Goal: Task Accomplishment & Management: Manage account settings

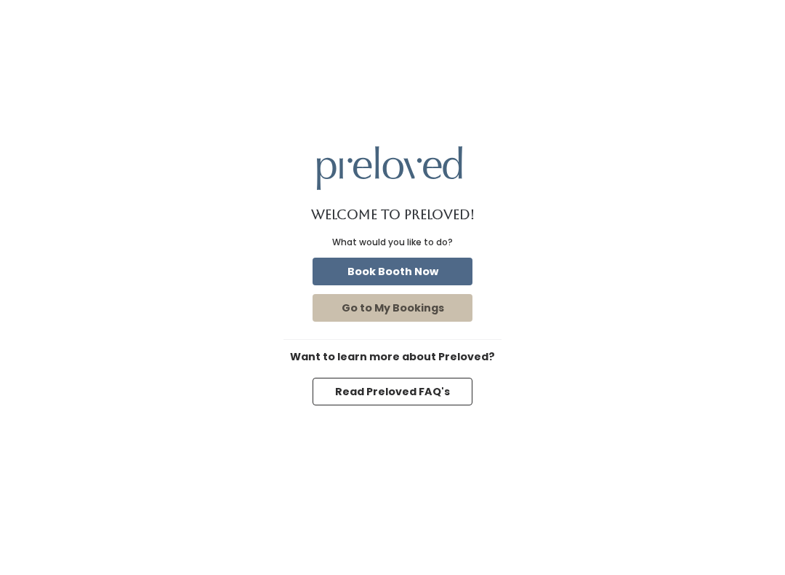
click at [457, 277] on button "Book Booth Now" at bounding box center [393, 271] width 160 height 28
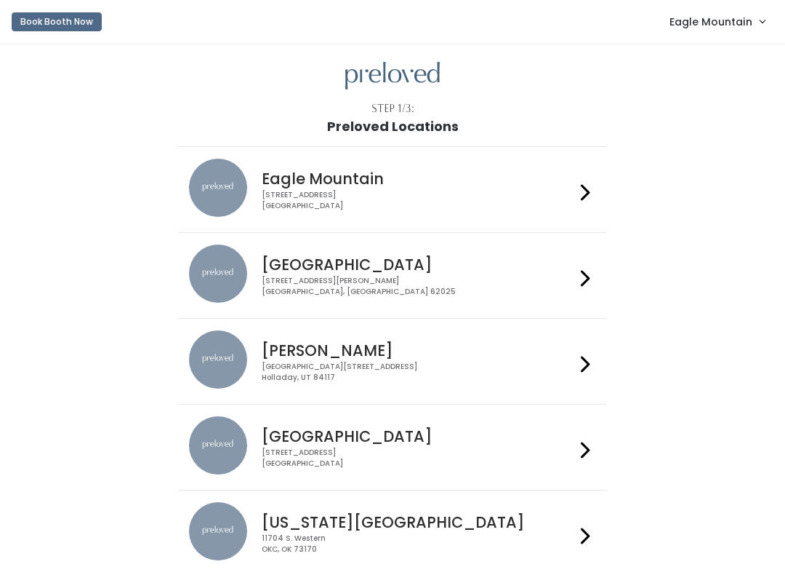
click at [717, 28] on span "Eagle Mountain" at bounding box center [711, 22] width 83 height 16
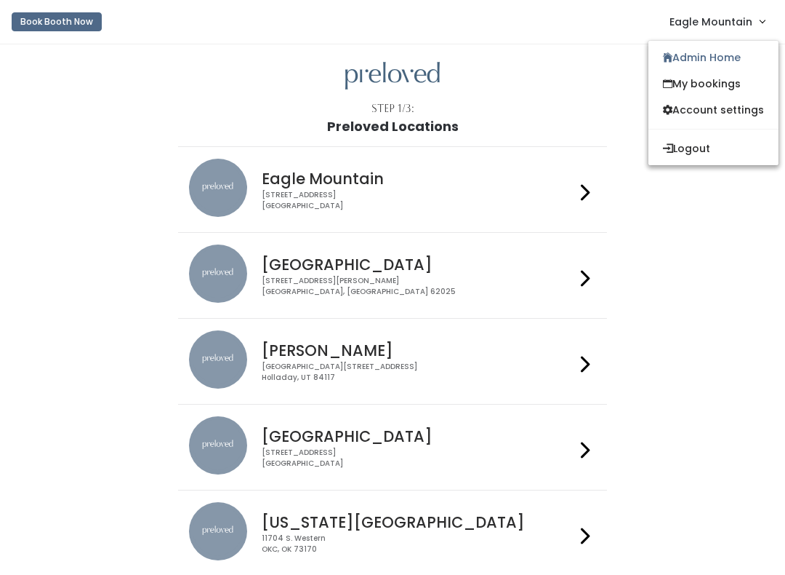
click at [732, 51] on link "Admin Home" at bounding box center [714, 57] width 130 height 26
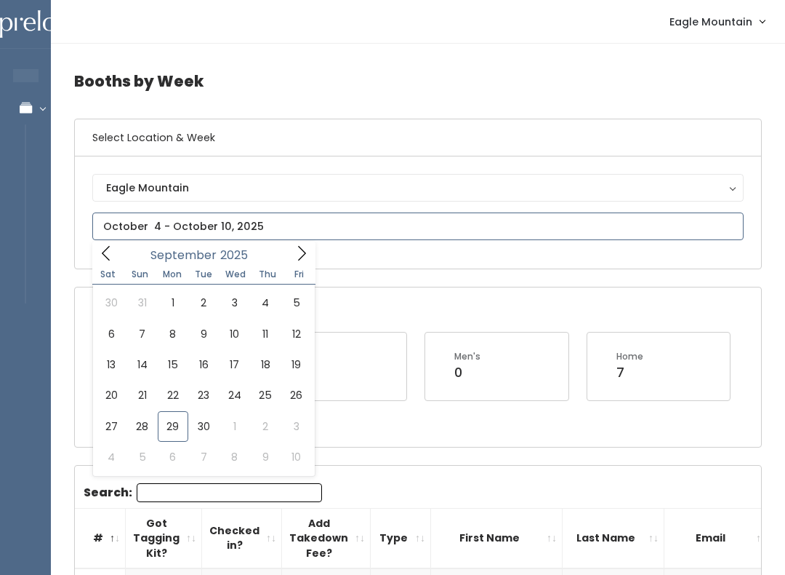
type input "September 27 to October 3"
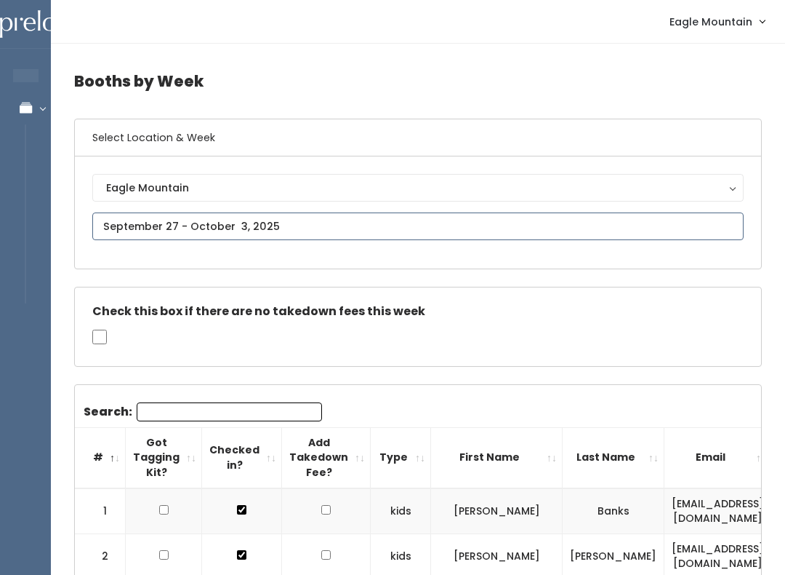
click at [370, 219] on input "text" at bounding box center [418, 226] width 652 height 28
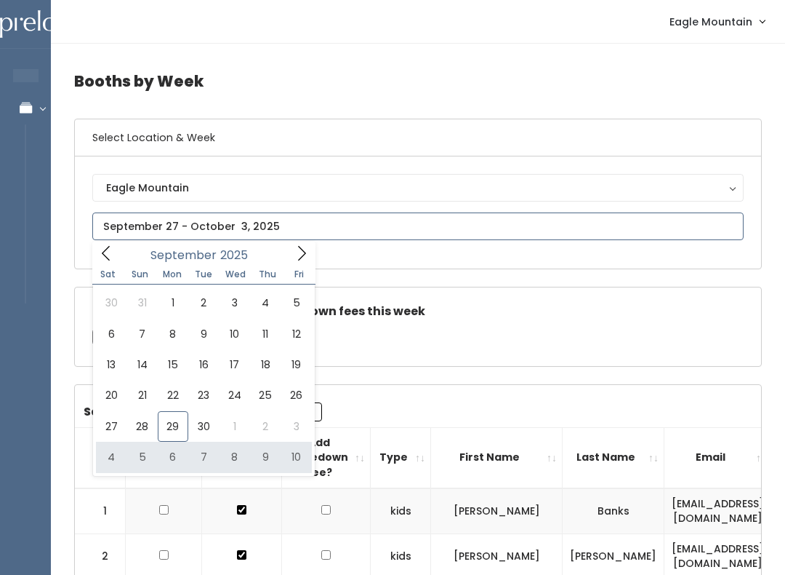
type input "October 4 to October 10"
